Goal: Transaction & Acquisition: Purchase product/service

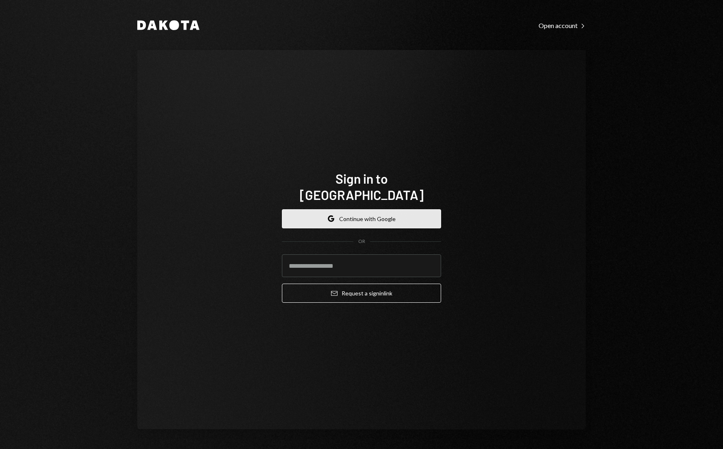
click at [380, 215] on button "Google Continue with Google" at bounding box center [361, 218] width 159 height 19
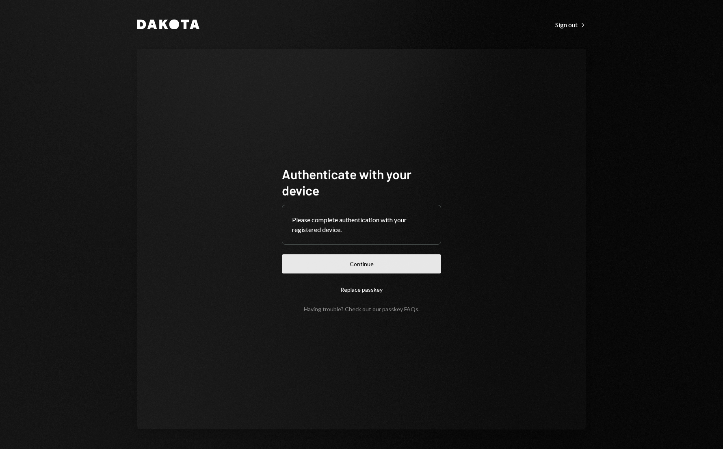
click at [355, 263] on button "Continue" at bounding box center [361, 263] width 159 height 19
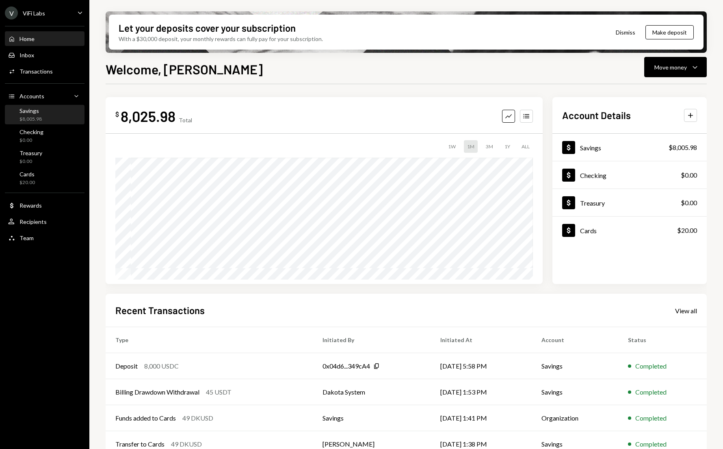
click at [43, 115] on div "Savings $8,005.98" at bounding box center [44, 114] width 73 height 15
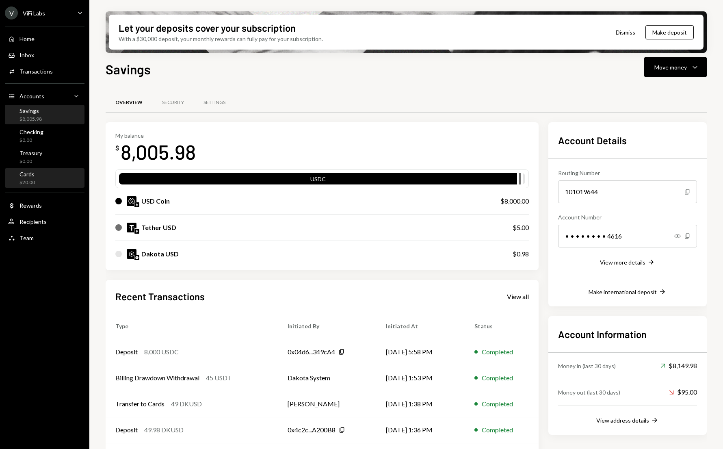
click at [31, 173] on div "Cards" at bounding box center [26, 173] width 15 height 7
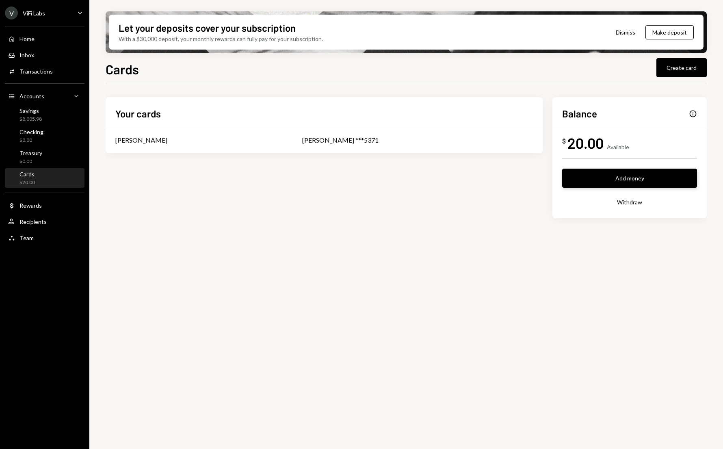
click at [614, 180] on button "Add money" at bounding box center [629, 177] width 135 height 19
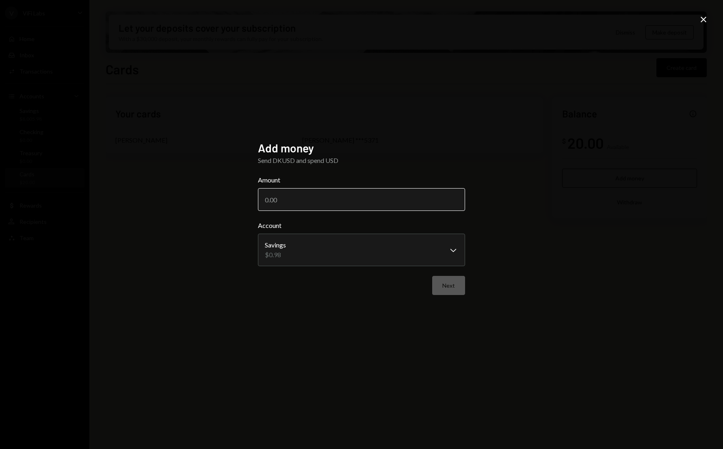
click at [351, 200] on input "Amount" at bounding box center [361, 199] width 207 height 23
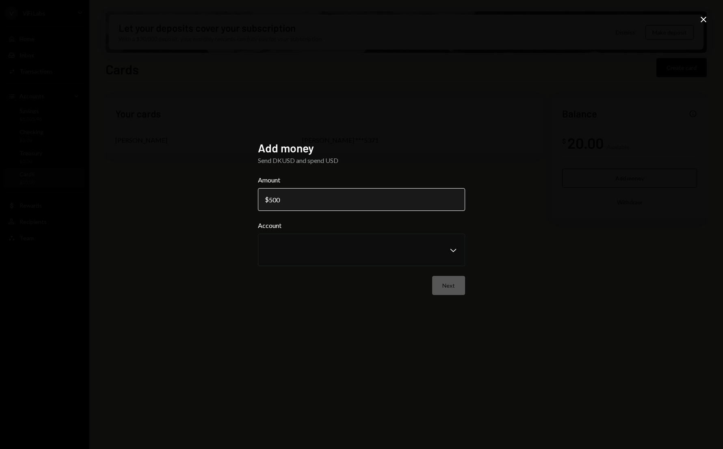
type input "5000"
click at [703, 17] on icon "Close" at bounding box center [703, 20] width 10 height 10
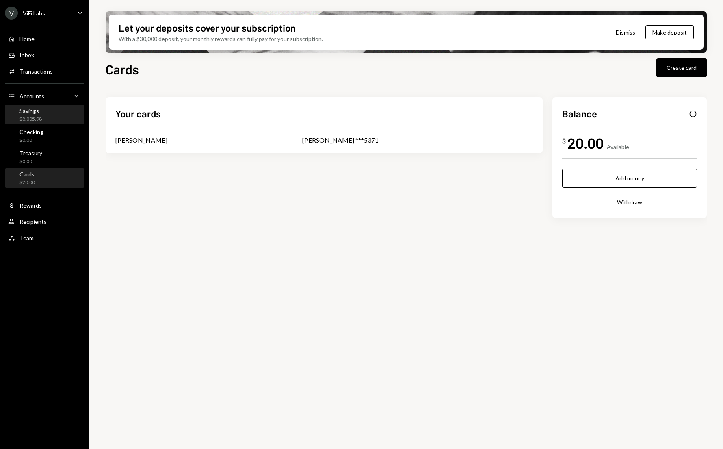
click at [37, 118] on div "$8,005.98" at bounding box center [30, 119] width 22 height 7
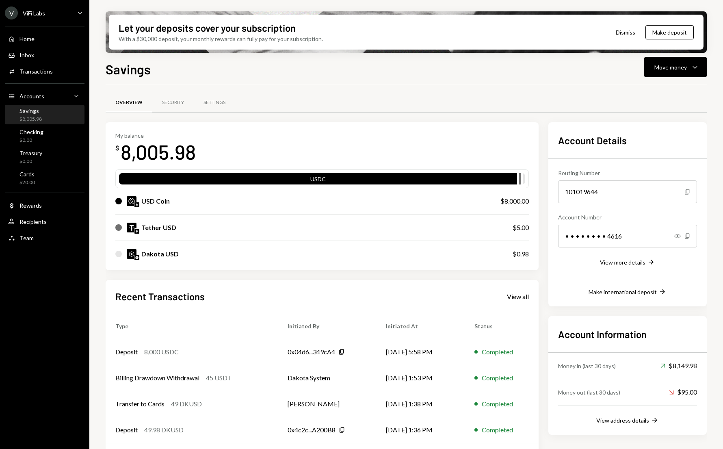
click at [185, 203] on div "USD Coin" at bounding box center [299, 201] width 369 height 10
click at [163, 199] on div "USD Coin" at bounding box center [155, 201] width 28 height 10
click at [35, 112] on div "Savings" at bounding box center [30, 110] width 22 height 7
click at [34, 174] on div "Cards" at bounding box center [26, 173] width 15 height 7
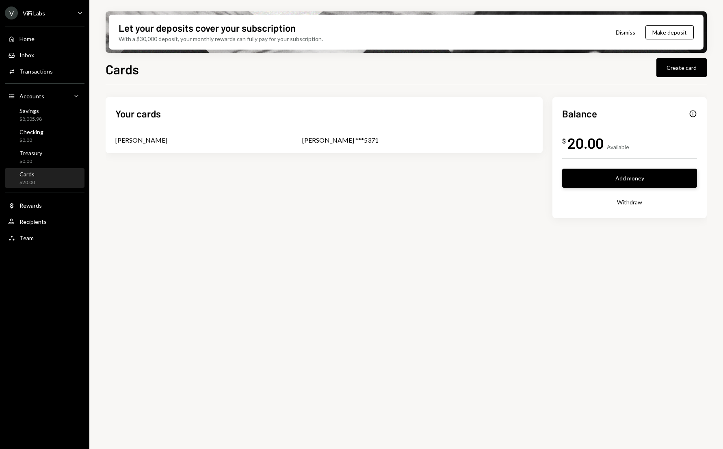
click at [615, 177] on button "Add money" at bounding box center [629, 177] width 135 height 19
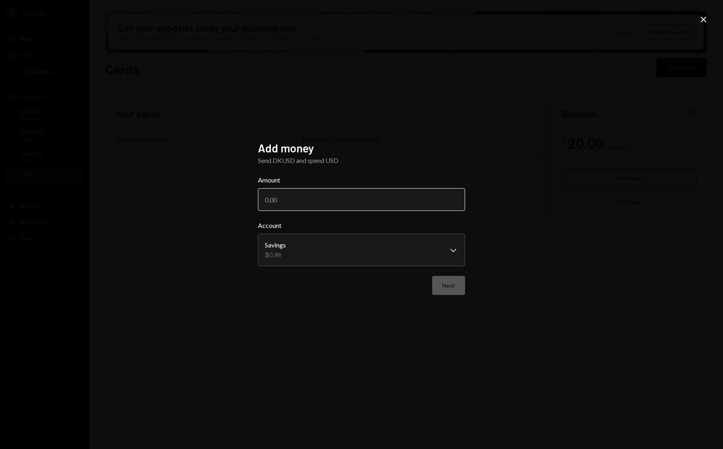
click at [421, 204] on input "Amount" at bounding box center [361, 199] width 207 height 23
click at [702, 17] on icon "Close" at bounding box center [703, 20] width 10 height 10
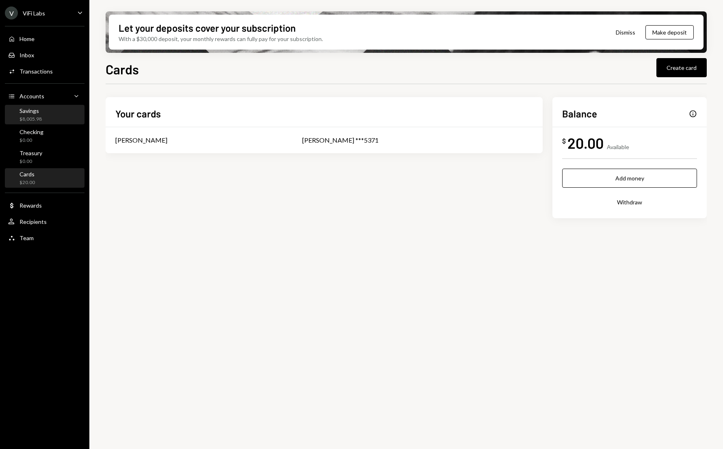
click at [32, 119] on div "$8,005.98" at bounding box center [30, 119] width 22 height 7
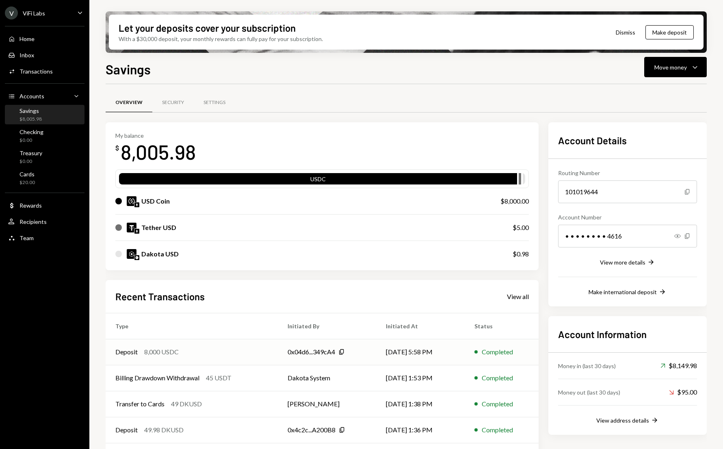
click at [235, 351] on div "Deposit 8,000 USDC" at bounding box center [191, 352] width 153 height 10
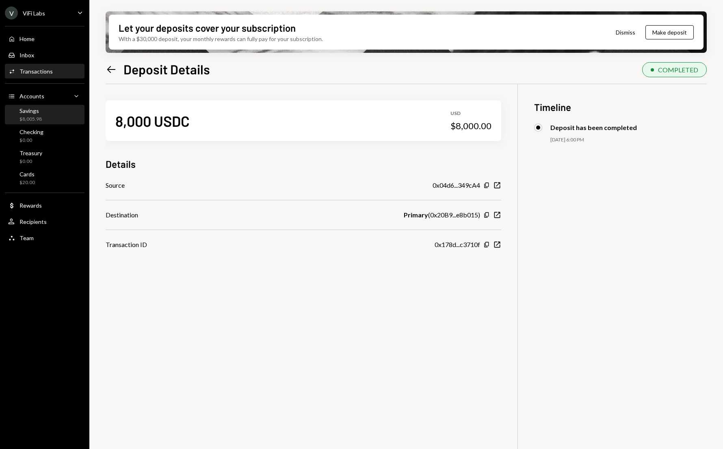
click at [29, 118] on div "$8,005.98" at bounding box center [30, 119] width 22 height 7
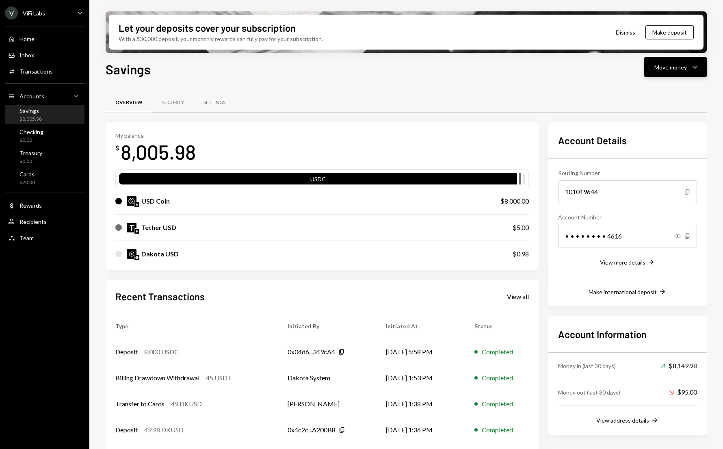
click at [678, 63] on div "Move money" at bounding box center [670, 67] width 32 height 9
click at [638, 109] on div "Convert Transfer" at bounding box center [662, 110] width 71 height 9
click at [686, 67] on div "Move money" at bounding box center [670, 67] width 32 height 9
click at [634, 153] on div "Swap Swap stablecoins" at bounding box center [662, 153] width 71 height 9
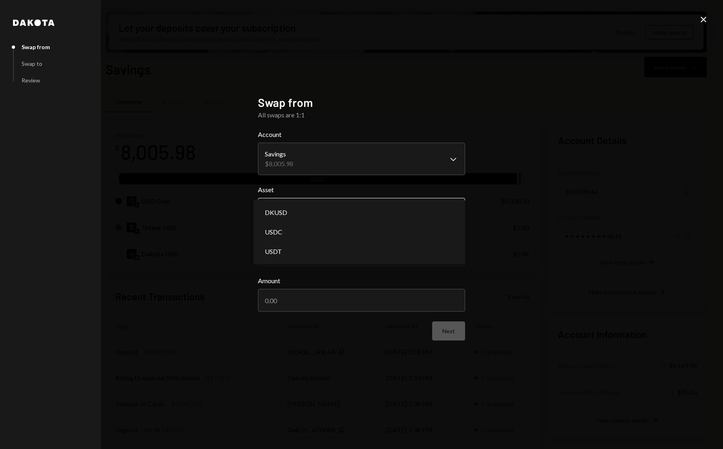
click at [350, 208] on body "V ViFi Labs Caret Down Home Home Inbox Inbox Activities Transactions Accounts A…" at bounding box center [361, 224] width 723 height 449
select select "****"
click at [301, 295] on input "Amount" at bounding box center [361, 300] width 207 height 23
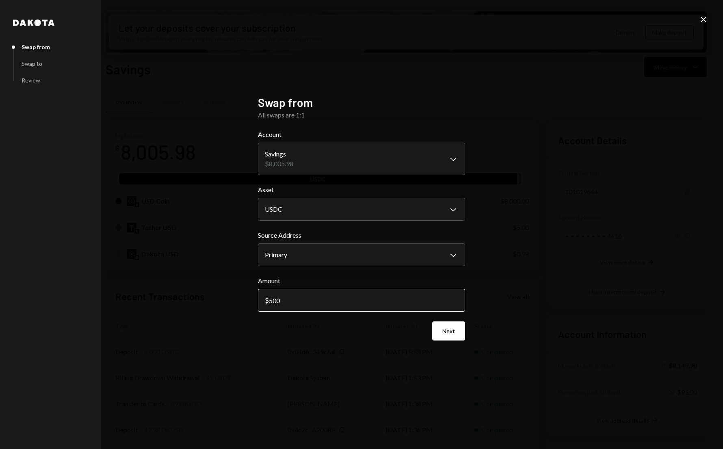
type input "5000"
select select "****"
type input "5000"
click at [445, 331] on button "Next" at bounding box center [448, 330] width 33 height 19
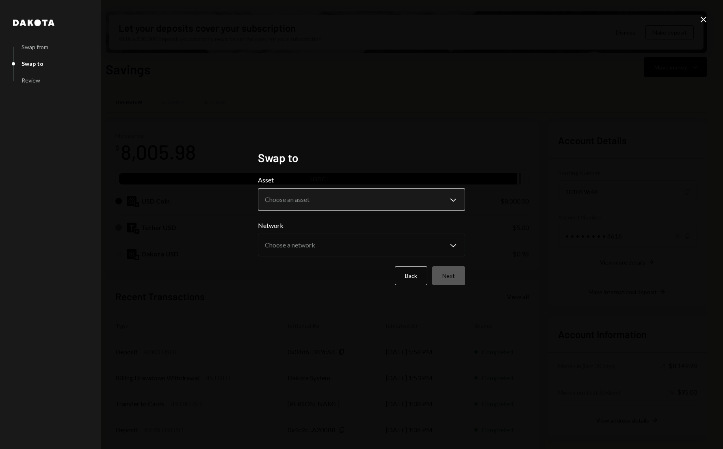
click at [301, 198] on body "V ViFi Labs Caret Down Home Home Inbox Inbox Activities Transactions Accounts A…" at bounding box center [361, 224] width 723 height 449
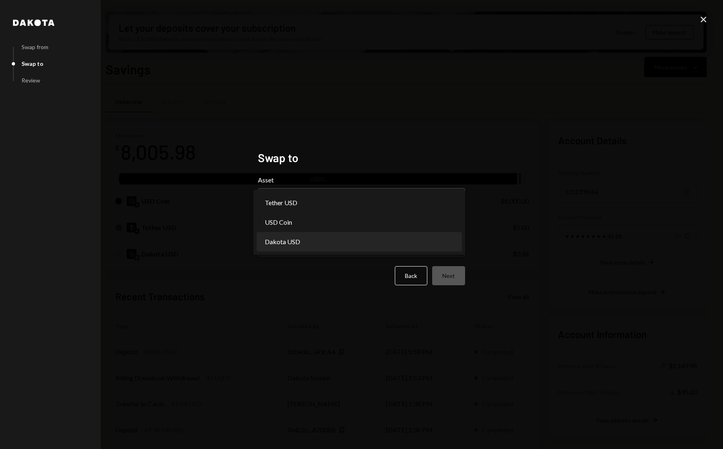
select select "*****"
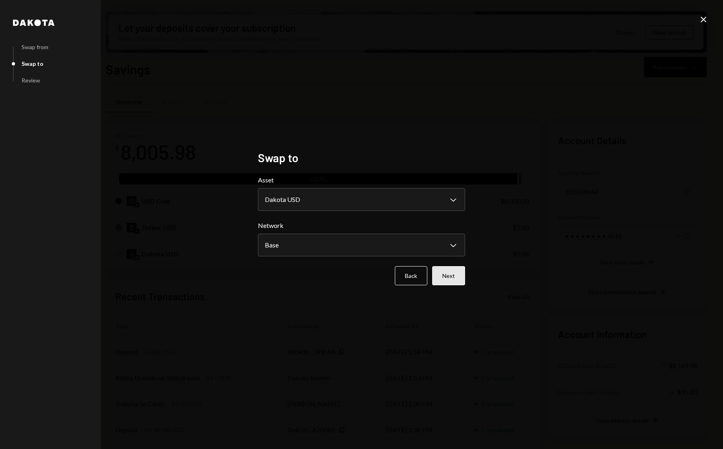
click at [446, 278] on button "Next" at bounding box center [448, 275] width 33 height 19
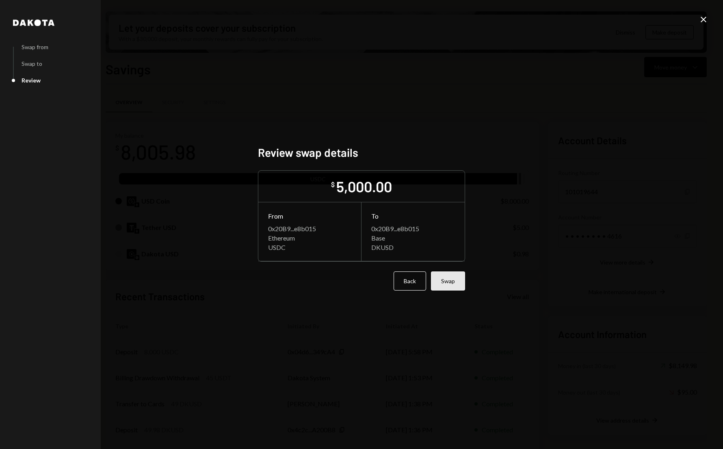
click at [445, 280] on button "Swap" at bounding box center [448, 280] width 34 height 19
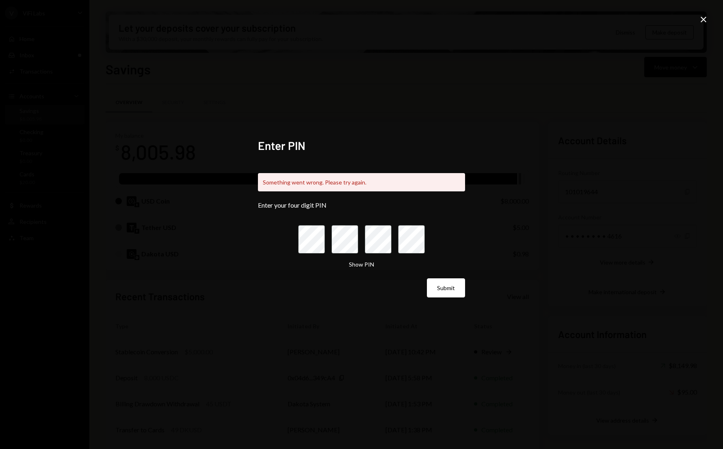
click at [700, 19] on icon "Close" at bounding box center [703, 20] width 10 height 10
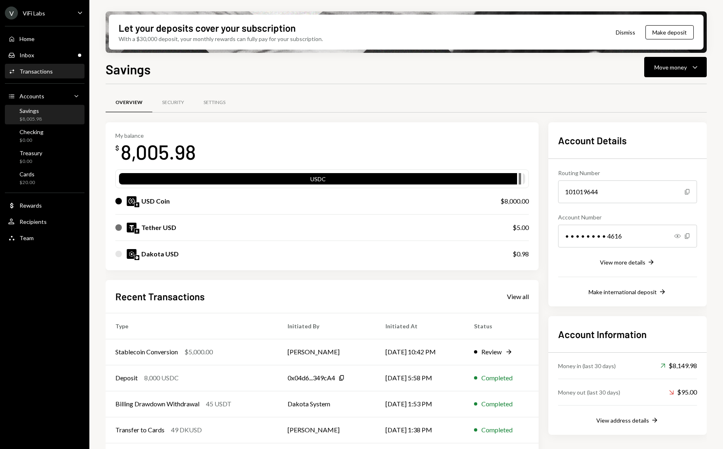
click at [46, 71] on div "Transactions" at bounding box center [35, 71] width 33 height 7
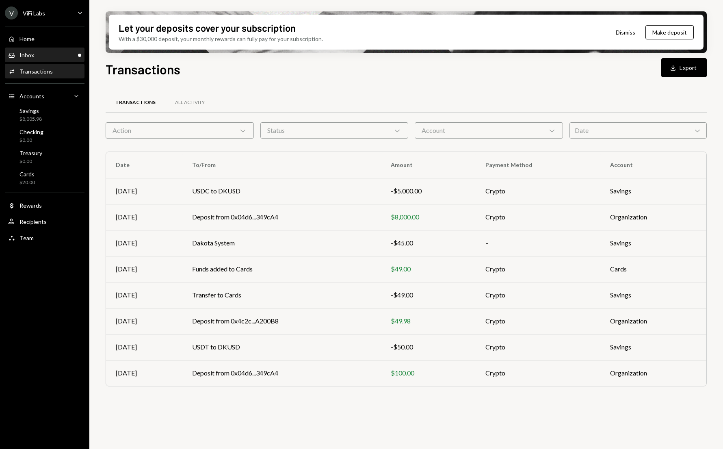
click at [28, 59] on div "Inbox Inbox" at bounding box center [44, 55] width 73 height 14
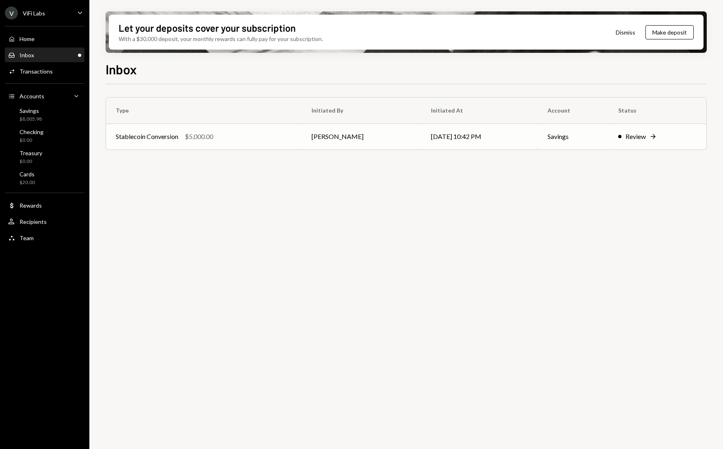
click at [245, 140] on div "Stablecoin Conversion $5,000.00" at bounding box center [204, 137] width 176 height 10
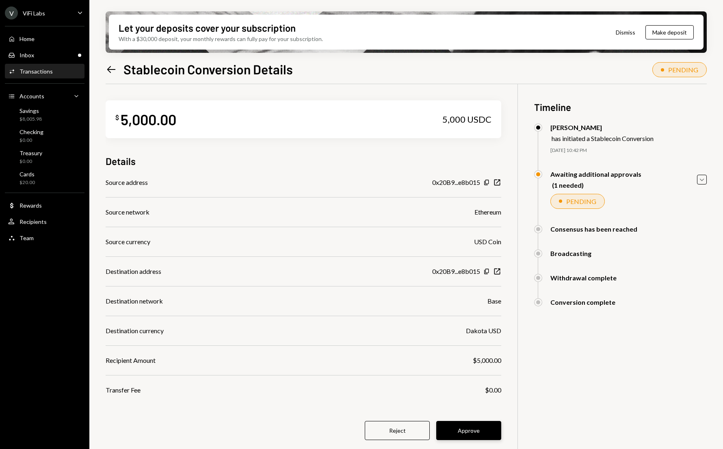
click at [455, 428] on button "Approve" at bounding box center [468, 430] width 65 height 19
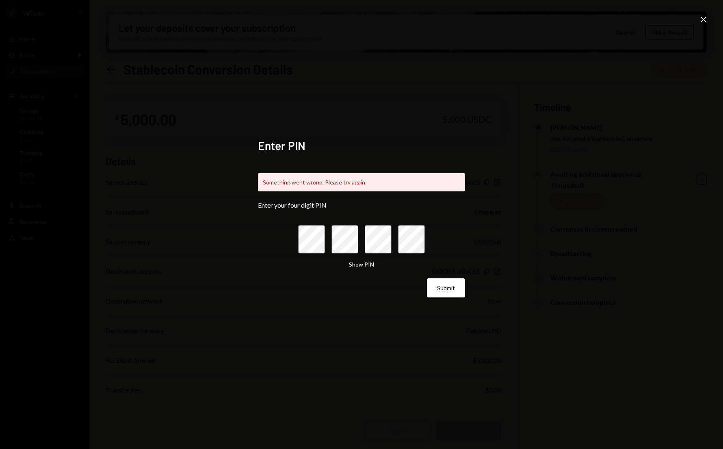
click at [703, 17] on icon "Close" at bounding box center [703, 20] width 10 height 10
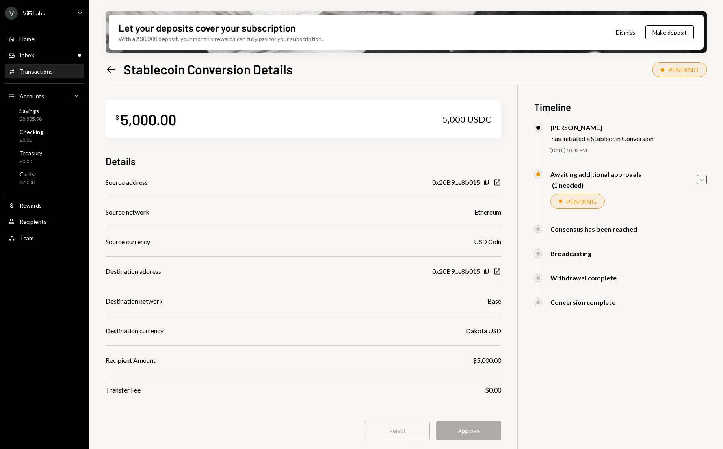
click at [703, 181] on icon "Caret Down" at bounding box center [701, 179] width 9 height 9
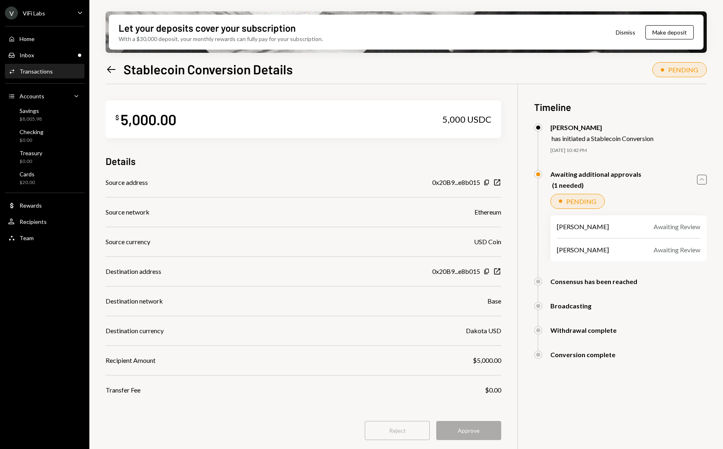
click at [226, 413] on div "$ 5,000.00 5,000 USDC Details Source address 0x20B9...e8b015 Copy New Window So…" at bounding box center [303, 275] width 395 height 382
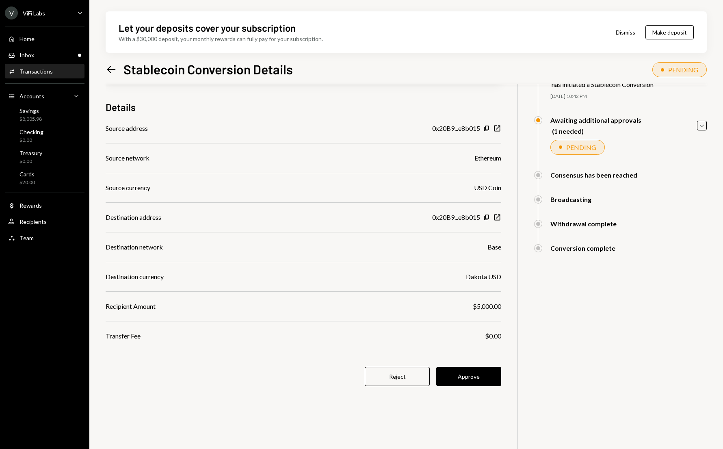
scroll to position [65, 0]
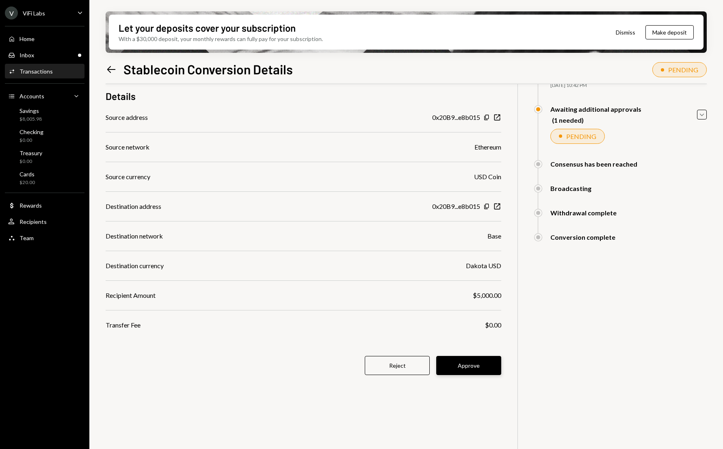
click at [467, 367] on button "Approve" at bounding box center [468, 365] width 65 height 19
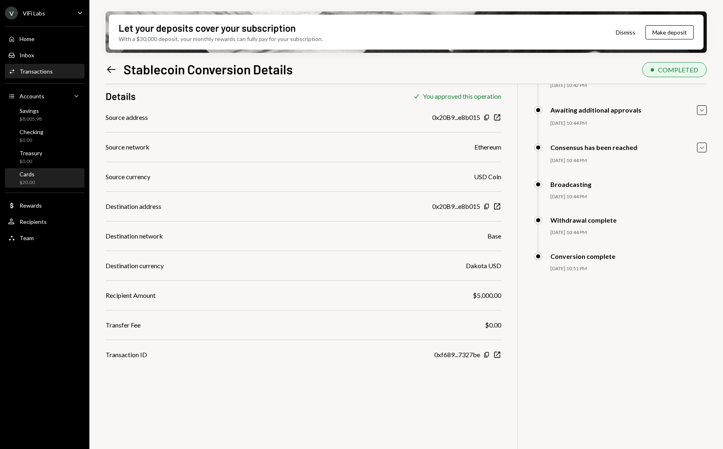
click at [30, 178] on div "Cards $20.00" at bounding box center [26, 177] width 15 height 15
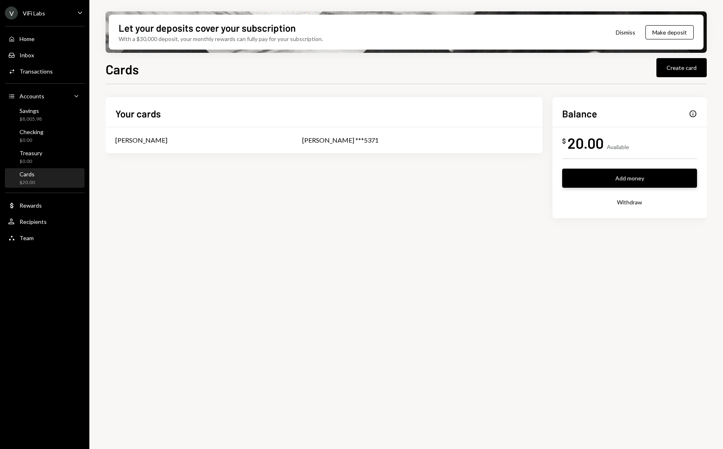
click at [602, 178] on button "Add money" at bounding box center [629, 177] width 135 height 19
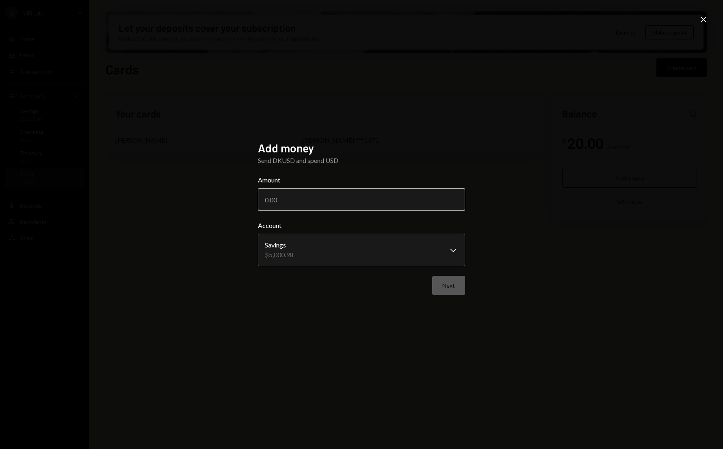
click at [331, 196] on input "Amount" at bounding box center [361, 199] width 207 height 23
type input "4"
type input "3500"
click at [447, 283] on button "Next" at bounding box center [448, 285] width 33 height 19
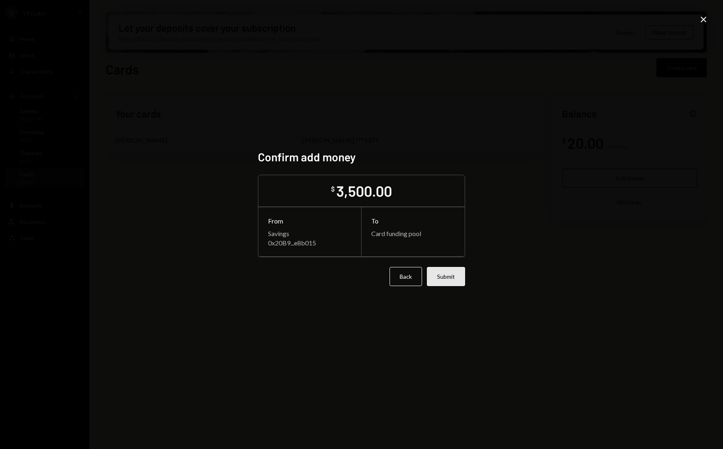
click at [448, 280] on button "Submit" at bounding box center [446, 276] width 38 height 19
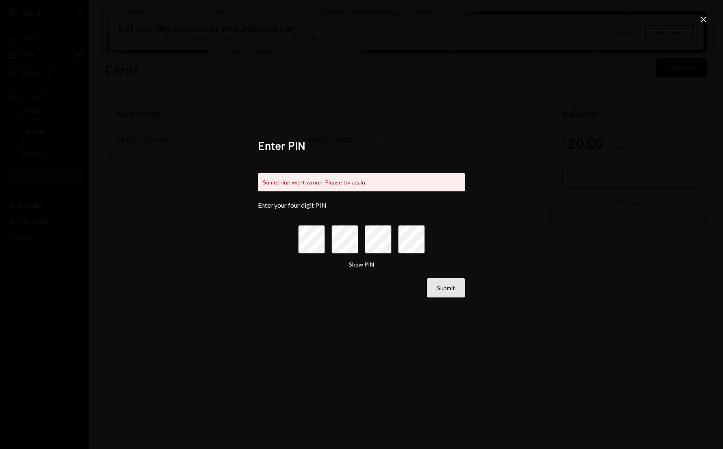
click at [449, 292] on button "Submit" at bounding box center [446, 287] width 38 height 19
click at [701, 23] on icon "Close" at bounding box center [703, 20] width 10 height 10
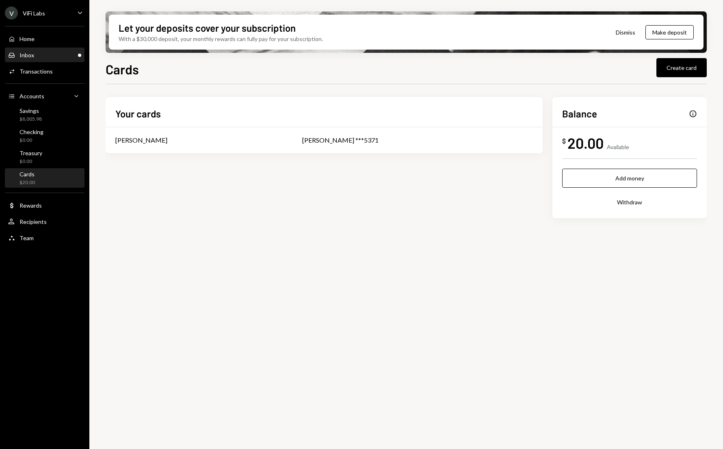
click at [35, 57] on div "Inbox Inbox" at bounding box center [44, 55] width 73 height 7
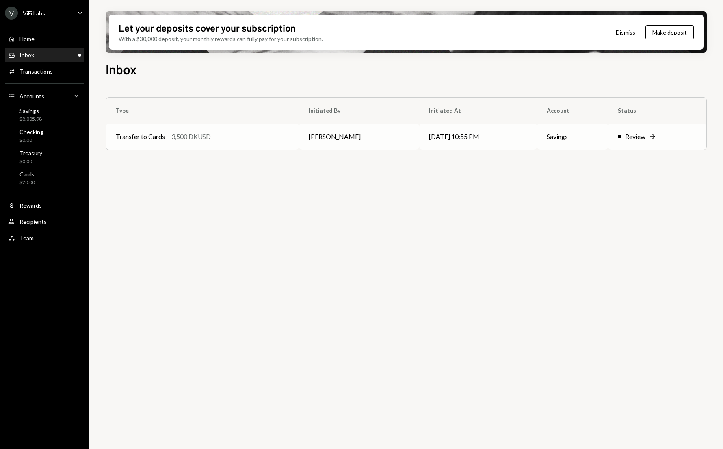
click at [221, 136] on div "Transfer to Cards 3,500 DKUSD" at bounding box center [202, 137] width 173 height 10
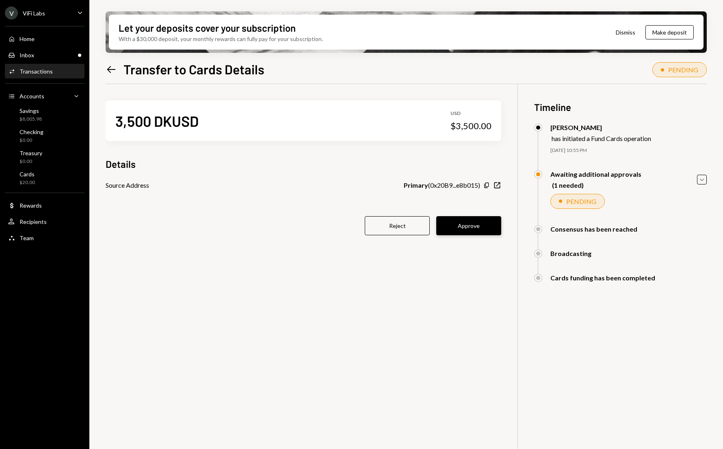
click at [466, 221] on button "Approve" at bounding box center [468, 225] width 65 height 19
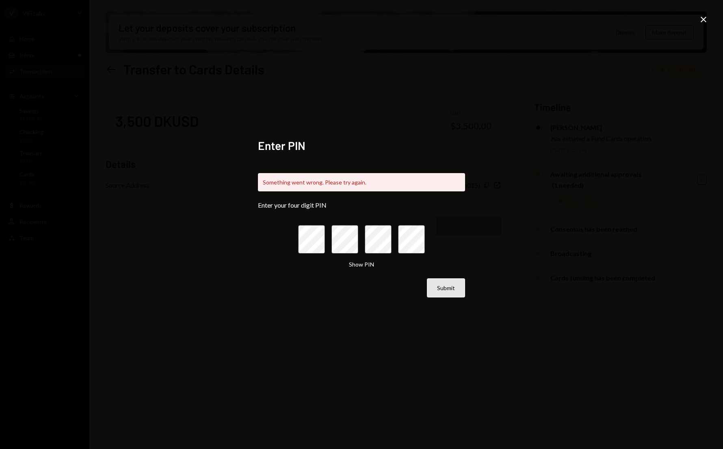
click at [455, 292] on button "Submit" at bounding box center [446, 287] width 38 height 19
click at [705, 19] on icon "Close" at bounding box center [703, 20] width 10 height 10
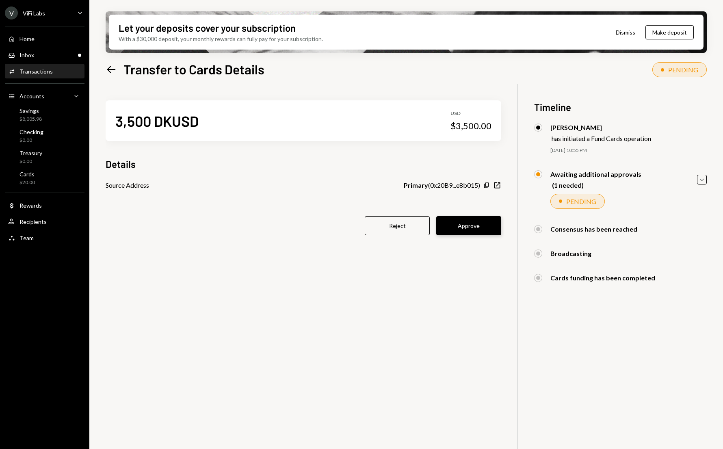
click at [462, 227] on button "Approve" at bounding box center [468, 225] width 65 height 19
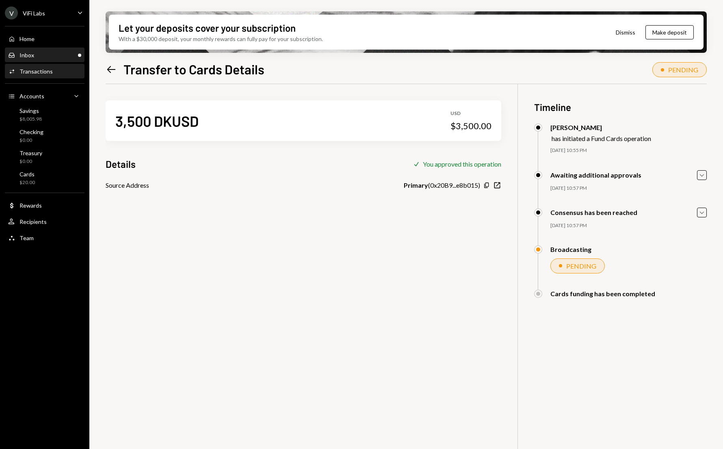
click at [32, 56] on div "Inbox" at bounding box center [26, 55] width 15 height 7
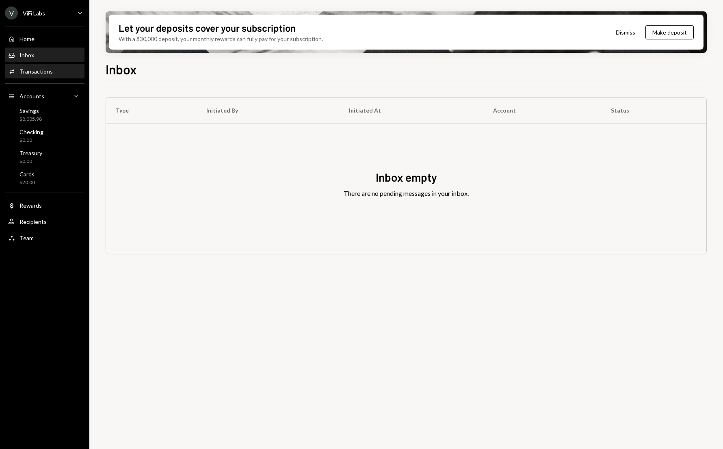
click at [26, 74] on div "Transactions" at bounding box center [35, 71] width 33 height 7
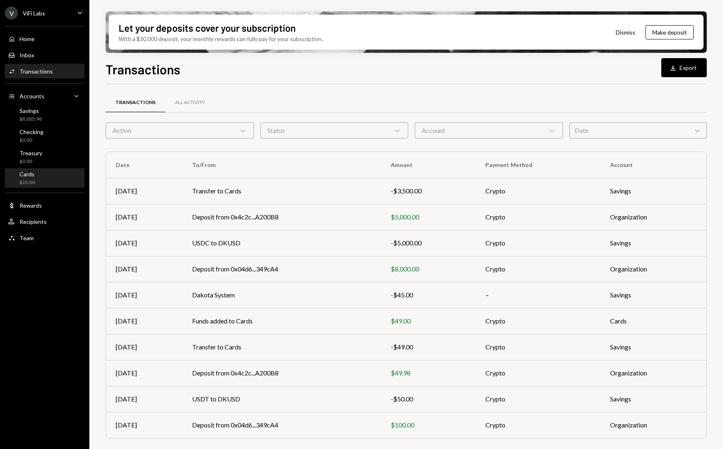
click at [33, 179] on div "$20.00" at bounding box center [26, 182] width 15 height 7
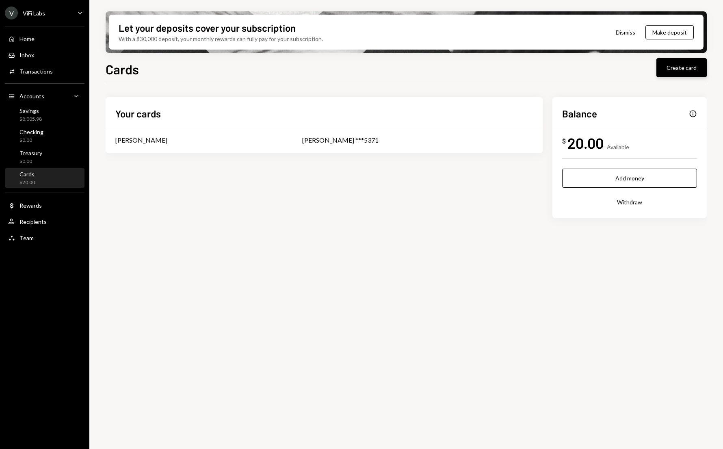
click at [671, 67] on button "Create card" at bounding box center [681, 67] width 50 height 19
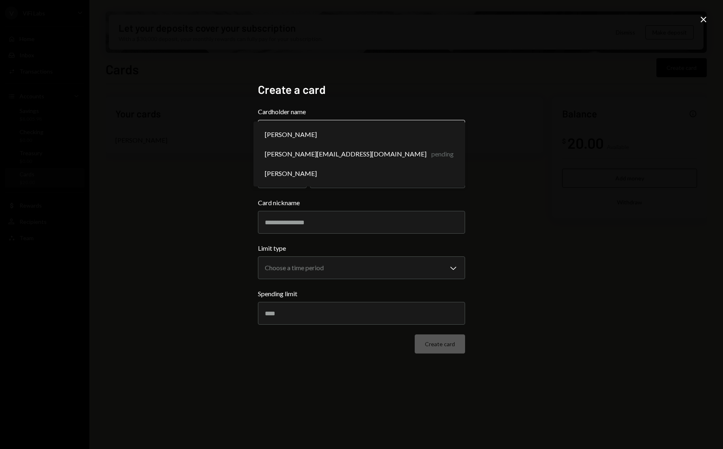
click at [330, 132] on body "**********" at bounding box center [361, 224] width 723 height 449
select select "**********"
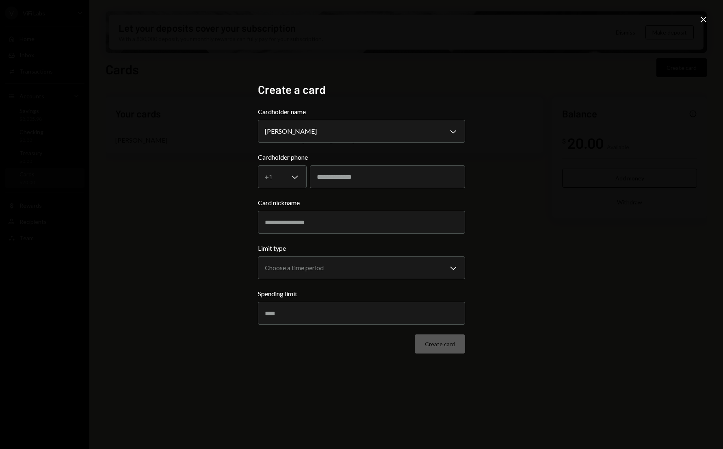
click at [703, 19] on icon "Close" at bounding box center [703, 20] width 10 height 10
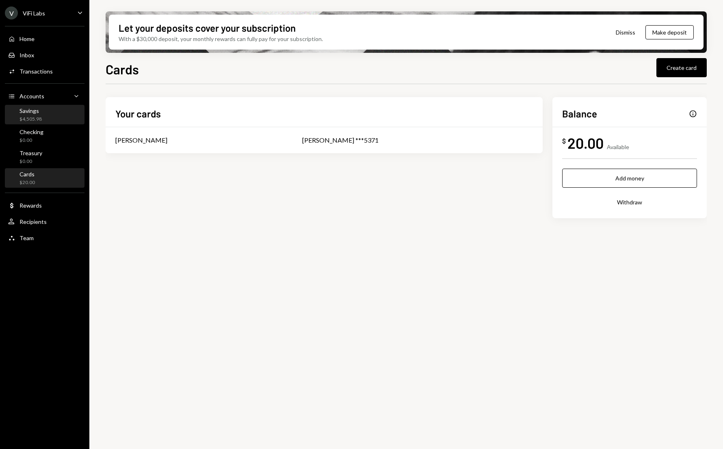
click at [33, 119] on div "$4,505.98" at bounding box center [30, 119] width 22 height 7
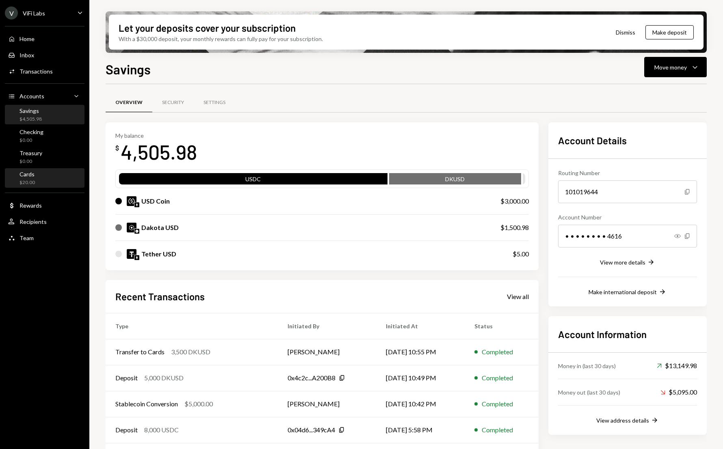
click at [24, 179] on div "$20.00" at bounding box center [26, 182] width 15 height 7
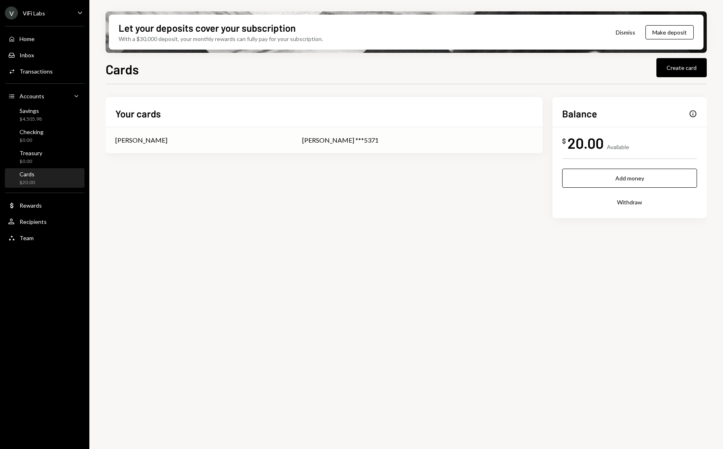
click at [168, 140] on div "[PERSON_NAME]" at bounding box center [198, 140] width 167 height 10
click at [48, 70] on div "Transactions" at bounding box center [35, 71] width 33 height 7
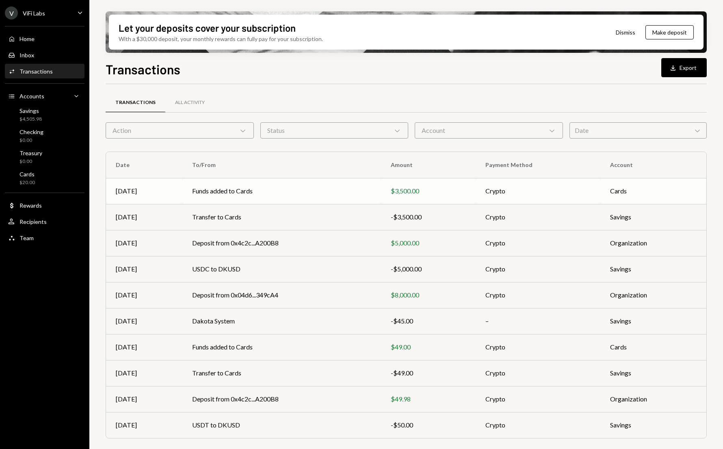
click at [259, 191] on td "Funds added to Cards" at bounding box center [281, 191] width 199 height 26
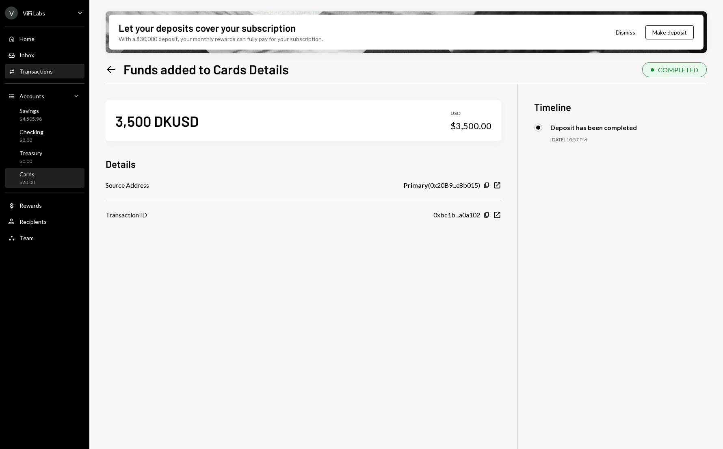
click at [30, 177] on div "Cards" at bounding box center [26, 173] width 15 height 7
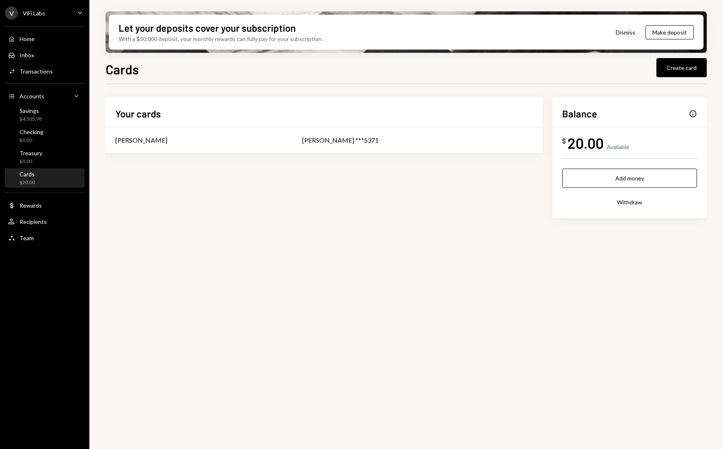
click at [225, 222] on div "Your cards [PERSON_NAME] [PERSON_NAME] ***5371 Balance Info $ 20.00 Available A…" at bounding box center [406, 170] width 601 height 147
click at [342, 143] on div "[PERSON_NAME] ***5371" at bounding box center [417, 140] width 231 height 10
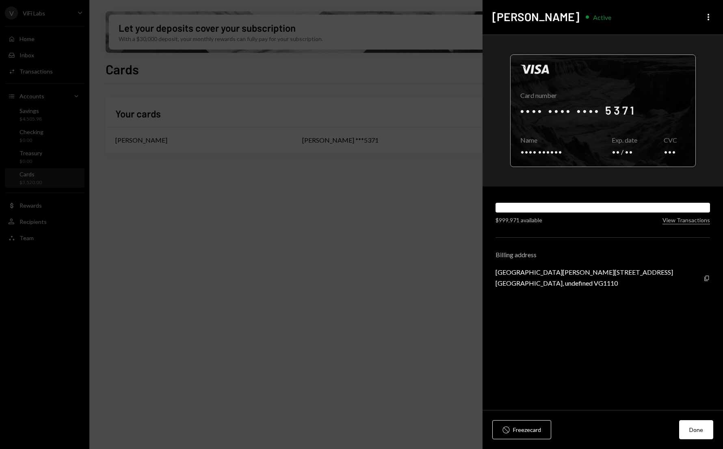
click at [635, 130] on div at bounding box center [602, 111] width 185 height 112
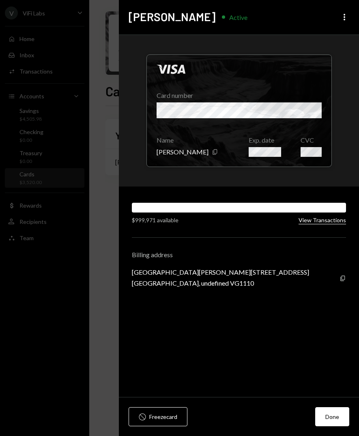
click at [310, 219] on button "View Transactions" at bounding box center [322, 220] width 47 height 8
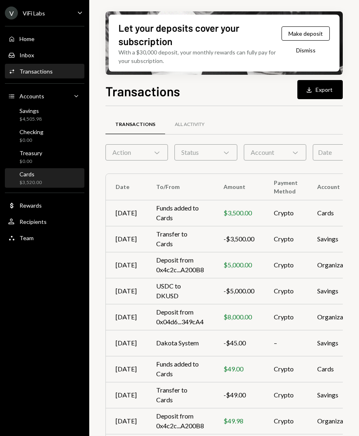
click at [37, 183] on div "$3,520.00" at bounding box center [30, 182] width 22 height 7
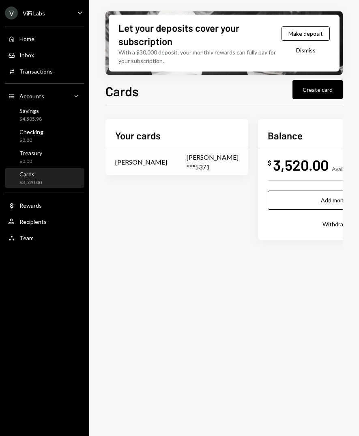
click at [177, 166] on td "[PERSON_NAME] ***5371" at bounding box center [212, 162] width 71 height 26
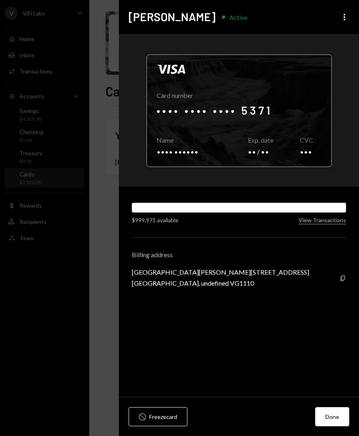
click at [201, 98] on div at bounding box center [239, 111] width 185 height 112
